Goal: Navigation & Orientation: Find specific page/section

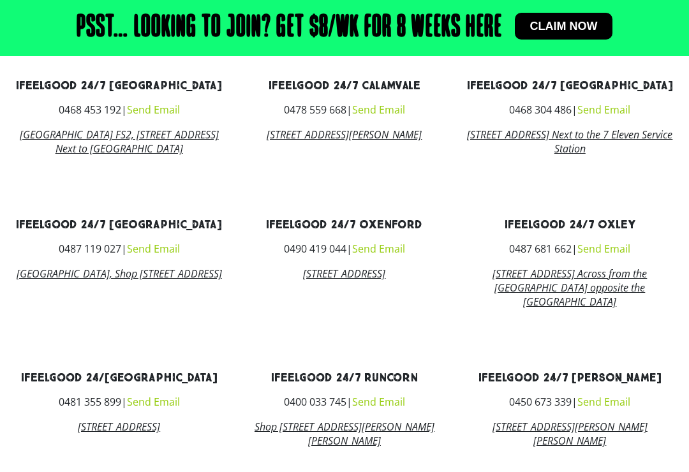
scroll to position [797, 0]
click at [416, 233] on link "ifeelgood 24/7 Oxenford" at bounding box center [344, 225] width 156 height 15
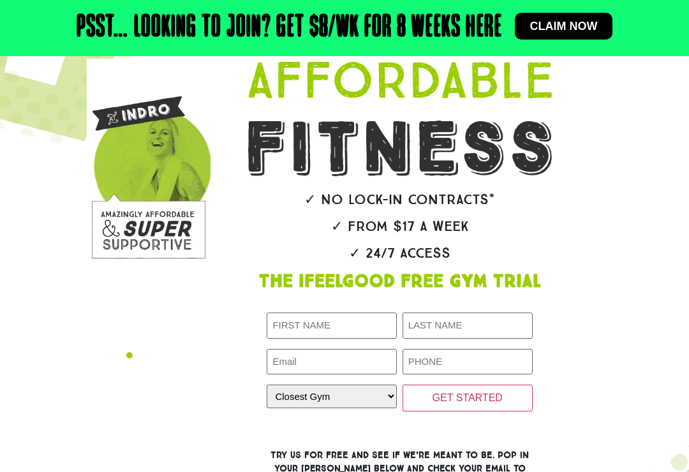
scroll to position [0, 0]
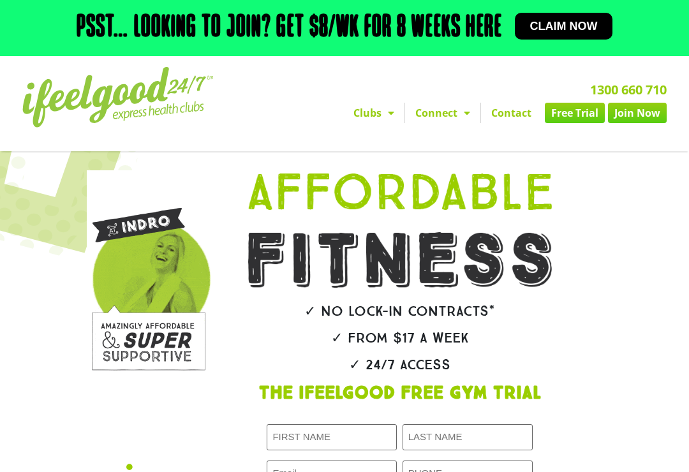
click at [390, 115] on span "Menu" at bounding box center [387, 112] width 13 height 23
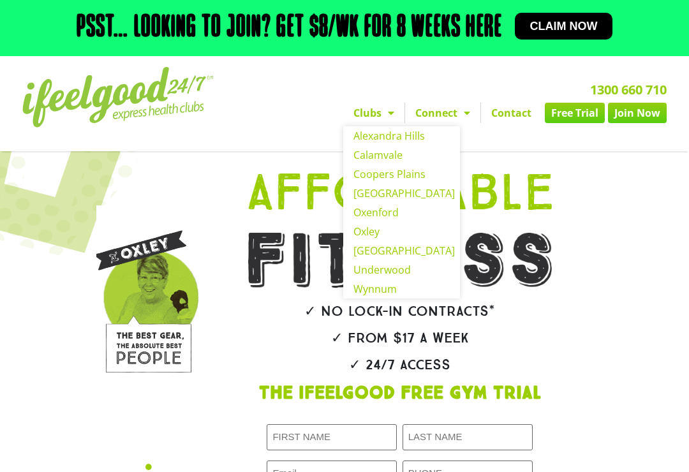
click at [386, 218] on link "Oxenford" at bounding box center [401, 212] width 117 height 19
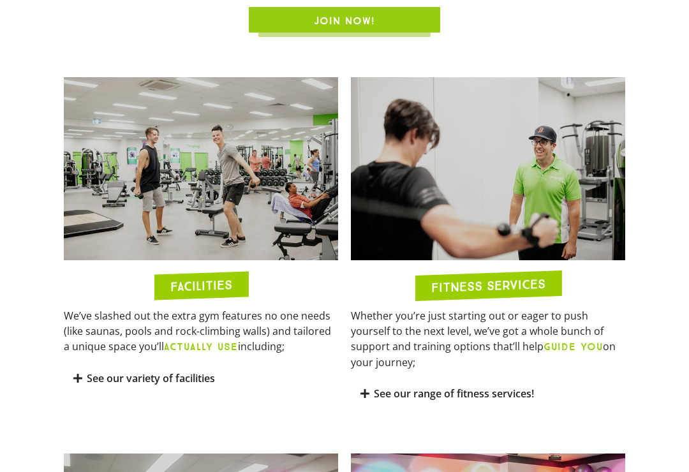
scroll to position [567, 0]
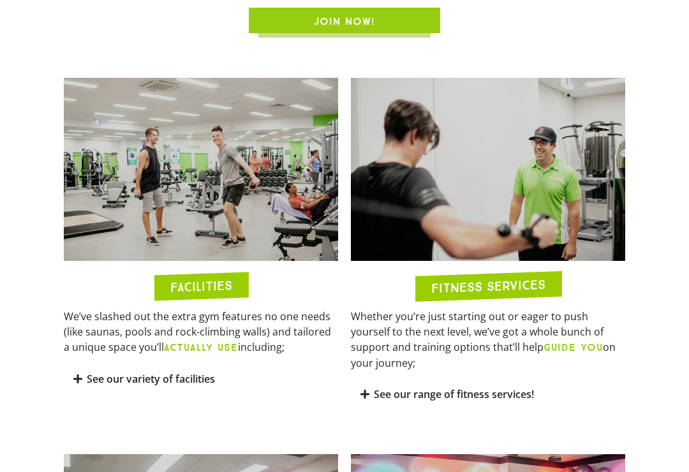
click at [303, 235] on img at bounding box center [201, 169] width 274 height 183
click at [217, 261] on img at bounding box center [201, 169] width 274 height 183
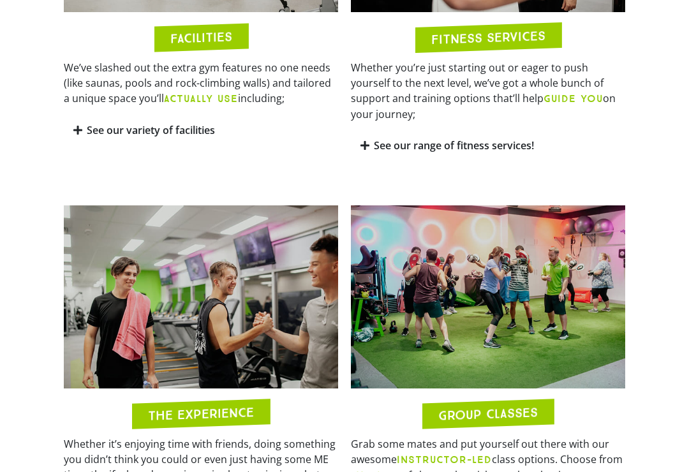
click at [184, 138] on link "See our variety of facilities" at bounding box center [151, 131] width 128 height 14
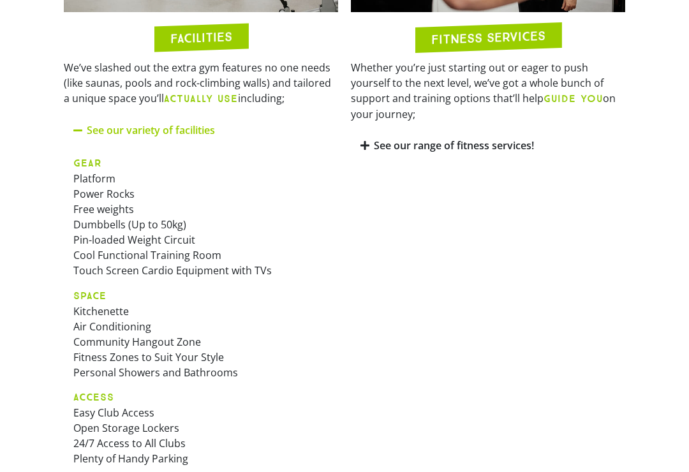
click at [201, 137] on link "See our variety of facilities" at bounding box center [151, 130] width 128 height 14
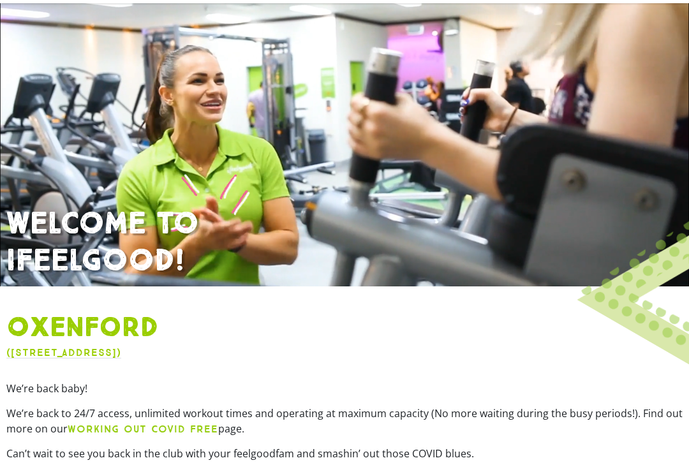
scroll to position [0, 0]
